Goal: Task Accomplishment & Management: Use online tool/utility

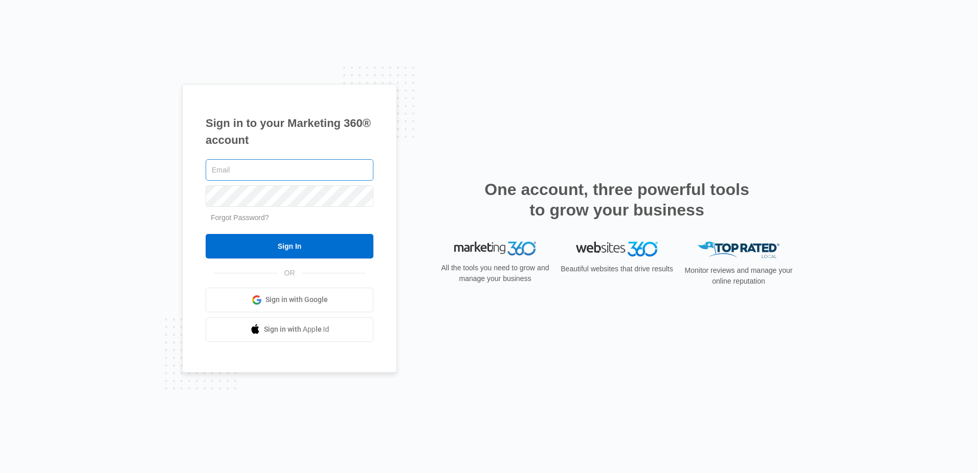
click at [291, 172] on input "text" at bounding box center [290, 169] width 168 height 21
type input "[EMAIL_ADDRESS][DOMAIN_NAME]"
click at [206, 234] on input "Sign In" at bounding box center [290, 246] width 168 height 25
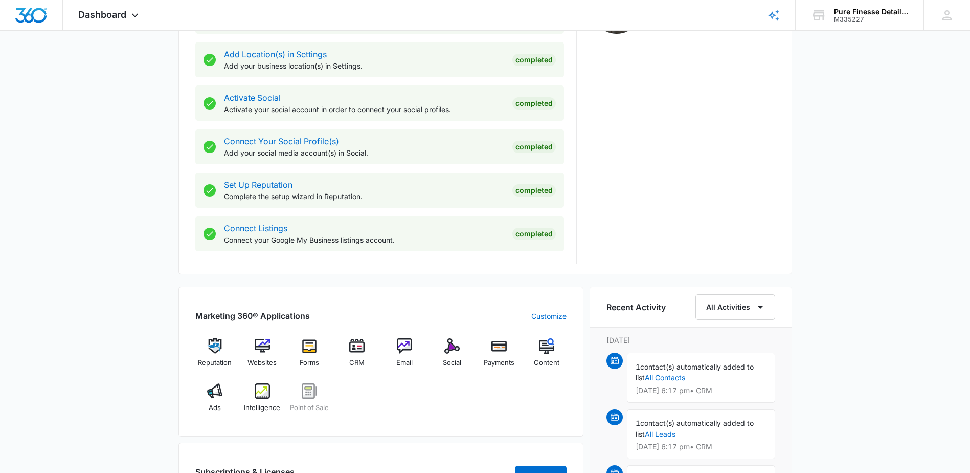
scroll to position [563, 0]
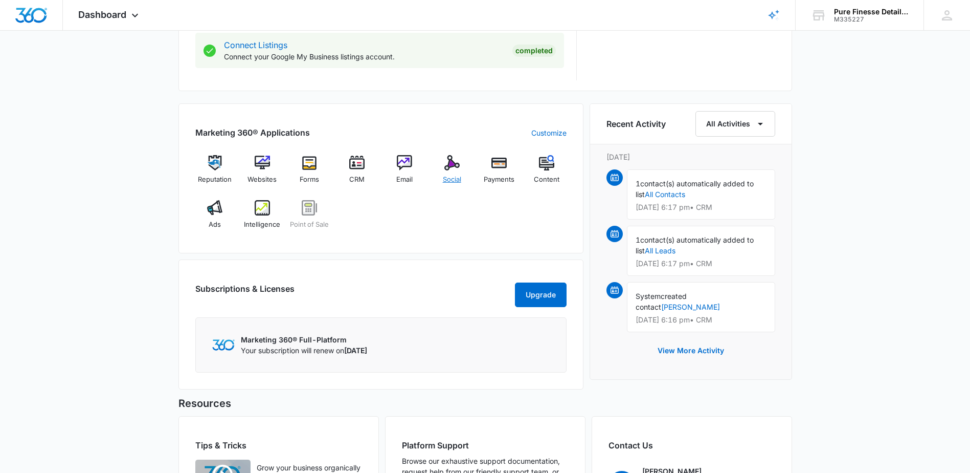
click at [460, 163] on div "Social" at bounding box center [451, 173] width 39 height 37
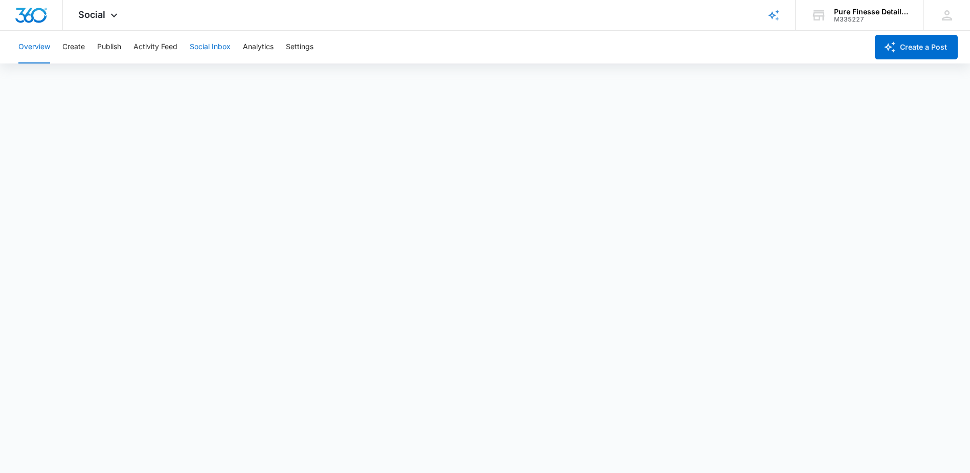
scroll to position [3, 0]
click at [105, 48] on button "Publish" at bounding box center [109, 47] width 24 height 33
